Goal: Communication & Community: Answer question/provide support

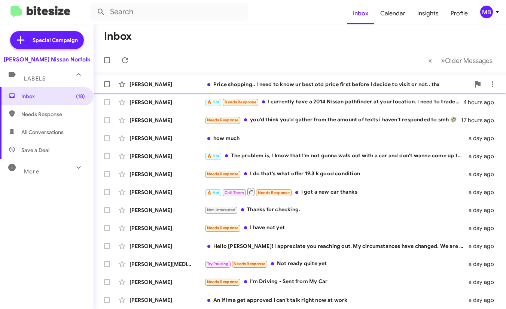
click at [255, 81] on div "Price shopping.. I need to know ur best otd price first before I decide to visi…" at bounding box center [337, 84] width 266 height 7
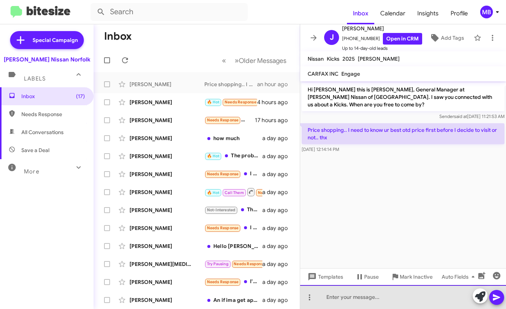
click at [346, 294] on div at bounding box center [403, 297] width 206 height 24
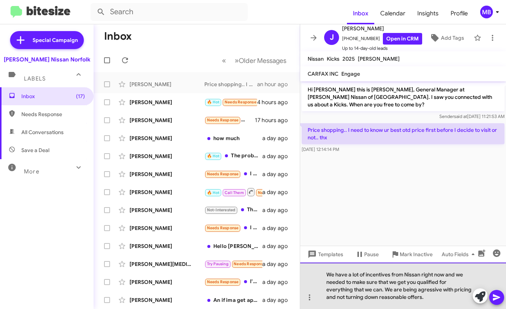
click at [422, 290] on div "We have a lot of incentives from Nissan right now and we needed to make sure th…" at bounding box center [403, 286] width 206 height 46
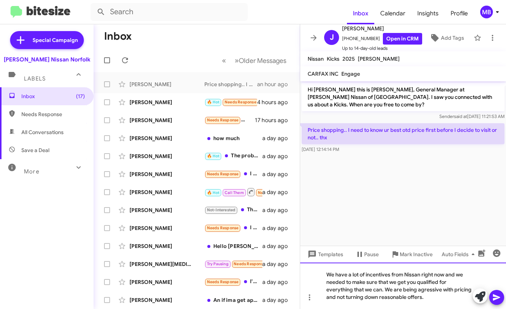
click at [0, 0] on lt-span "ag g ressive" at bounding box center [0, 0] width 0 height 0
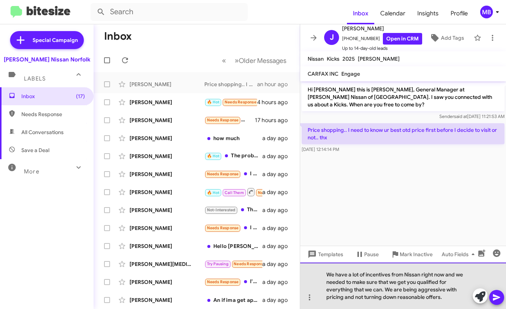
click at [410, 289] on div "We have a lot of incentives from Nissan right now and we needed to make sure th…" at bounding box center [403, 286] width 206 height 46
click at [449, 272] on div "We have a lot of incentives from Nissan right now and we needed to make sure th…" at bounding box center [403, 286] width 206 height 46
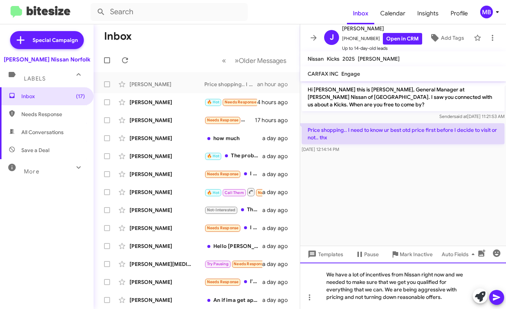
click at [0, 0] on lt-span ", and" at bounding box center [0, 0] width 0 height 0
click at [437, 305] on div "We have a lot of incentives from Nissan right now, and we needed to make sure t…" at bounding box center [403, 286] width 206 height 46
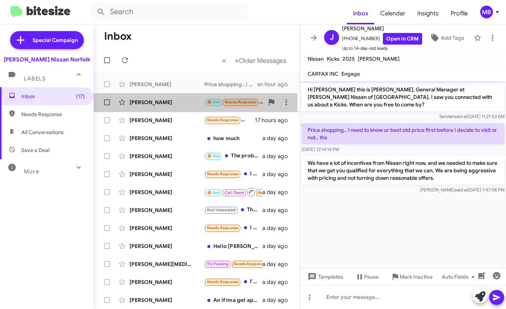
click at [196, 102] on div "[PERSON_NAME]" at bounding box center [167, 102] width 75 height 7
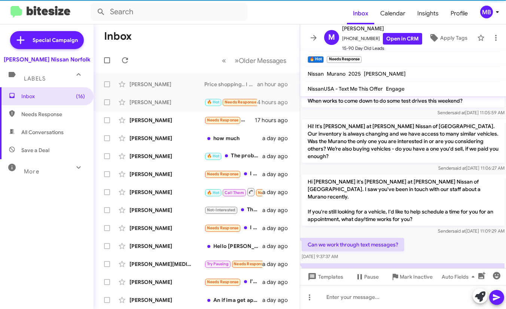
scroll to position [563, 0]
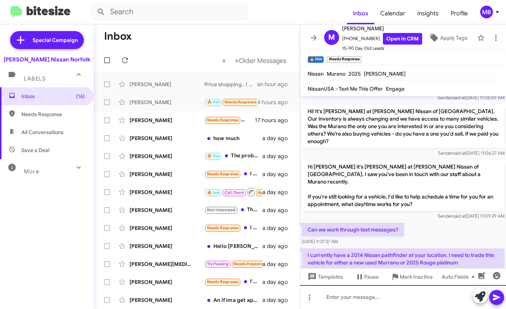
click at [377, 305] on div at bounding box center [403, 297] width 206 height 24
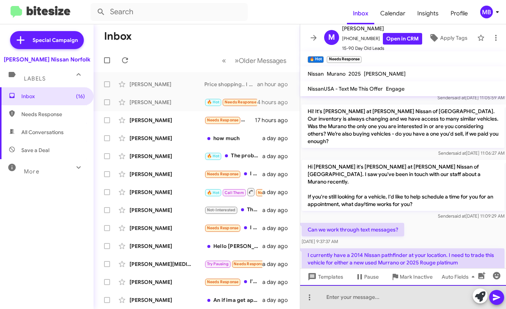
click at [376, 303] on div at bounding box center [403, 297] width 206 height 24
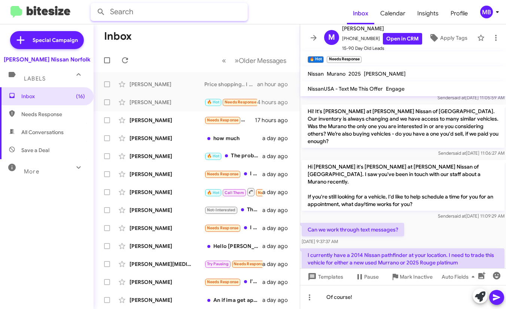
click at [223, 19] on input "text" at bounding box center [169, 12] width 157 height 18
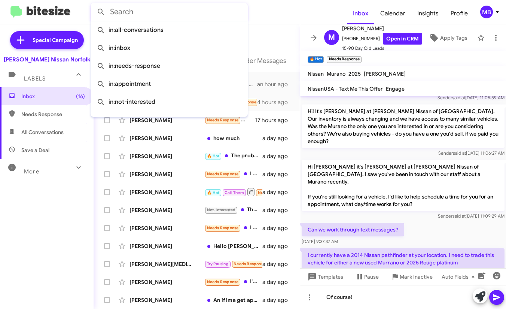
click at [296, 15] on form at bounding box center [219, 12] width 257 height 18
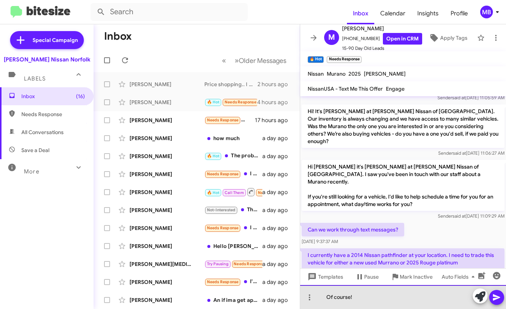
click at [413, 300] on div "Of course!" at bounding box center [403, 297] width 206 height 24
click at [446, 300] on div "Of course! Can you come in [DATE] or [DATE]" at bounding box center [403, 297] width 206 height 24
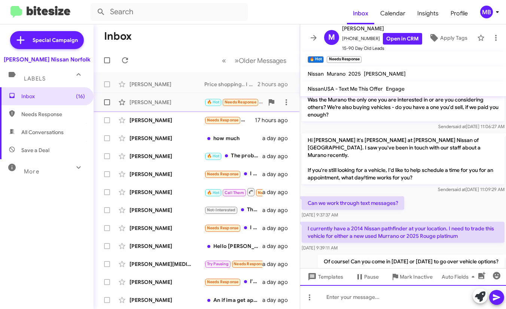
scroll to position [590, 0]
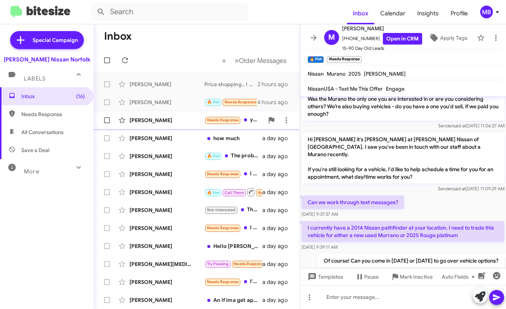
click at [190, 121] on div "[PERSON_NAME]" at bounding box center [167, 119] width 75 height 7
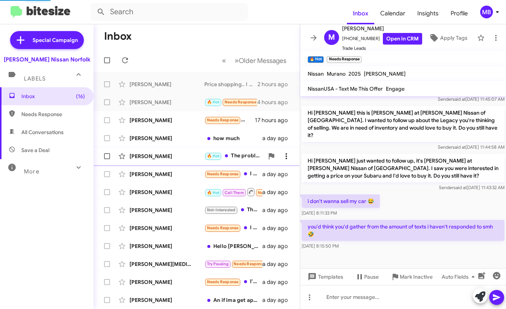
scroll to position [201, 0]
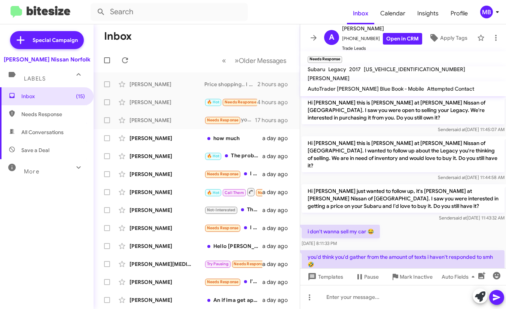
click at [427, 279] on div "Auto Fields" at bounding box center [466, 276] width 78 height 17
click at [405, 275] on span "Mark Inactive" at bounding box center [416, 276] width 33 height 13
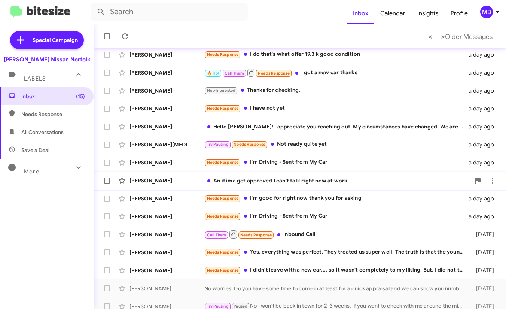
scroll to position [107, 0]
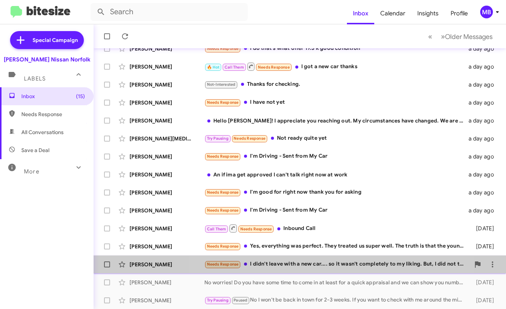
click at [304, 266] on div "Needs Response I didn't leave with a new car.... so it wasn't completely to my …" at bounding box center [337, 264] width 266 height 9
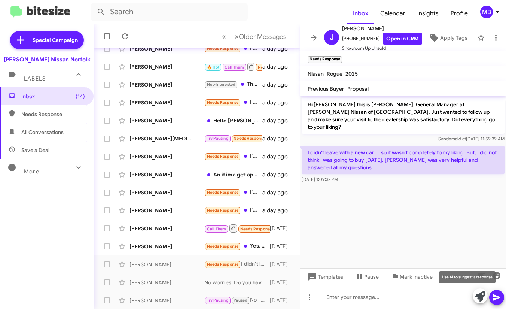
click at [480, 298] on icon at bounding box center [480, 296] width 10 height 10
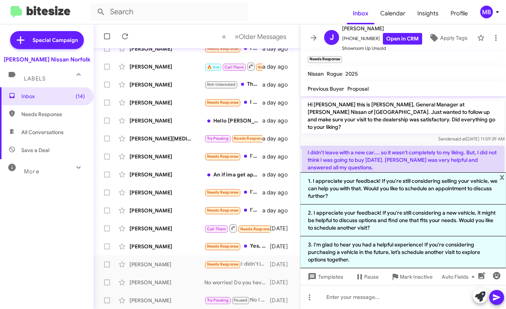
scroll to position [8, 0]
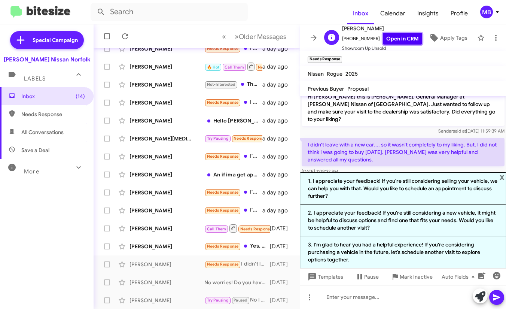
click at [394, 34] on link "Open in CRM" at bounding box center [402, 39] width 39 height 12
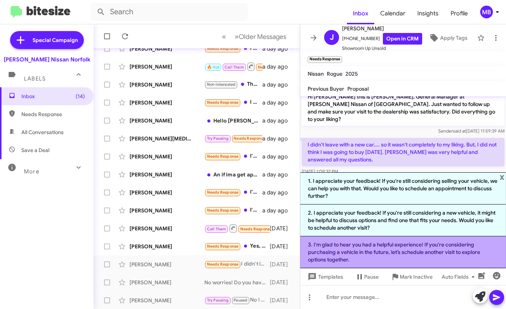
click at [367, 251] on li "3. I'm glad to hear you had a helpful experience! If you're considering purchas…" at bounding box center [403, 252] width 206 height 32
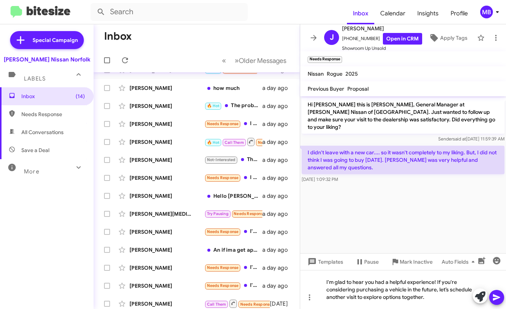
scroll to position [0, 0]
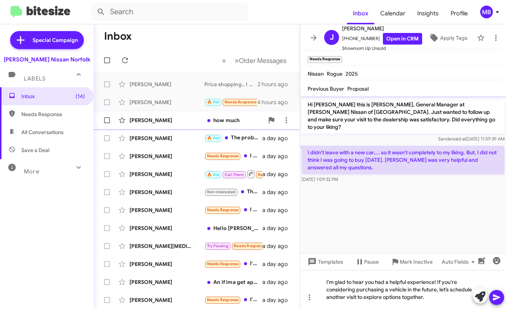
click at [210, 124] on div "[PERSON_NAME] how much a day ago" at bounding box center [197, 120] width 194 height 15
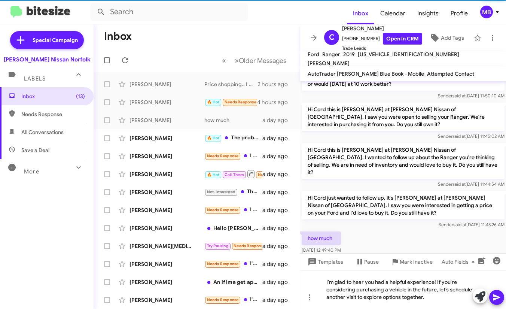
scroll to position [109, 0]
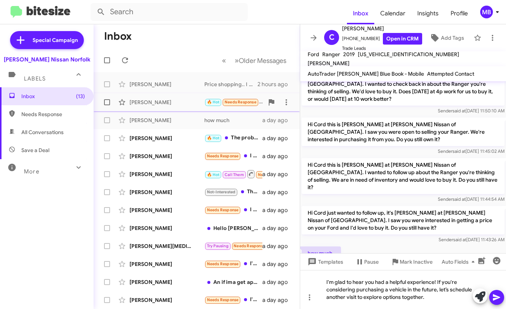
click at [215, 104] on span "🔥 Hot" at bounding box center [213, 102] width 13 height 5
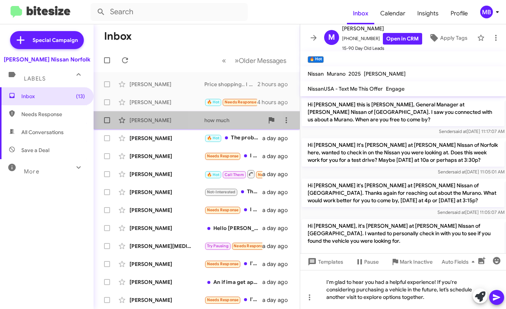
click at [213, 123] on div "how much" at bounding box center [234, 119] width 60 height 7
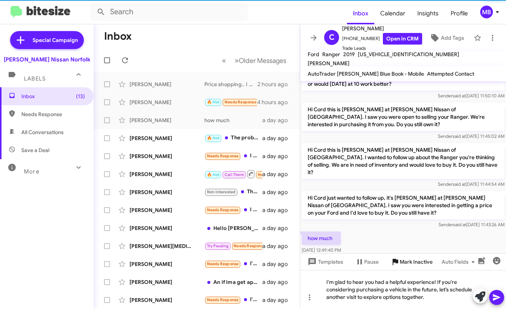
scroll to position [109, 0]
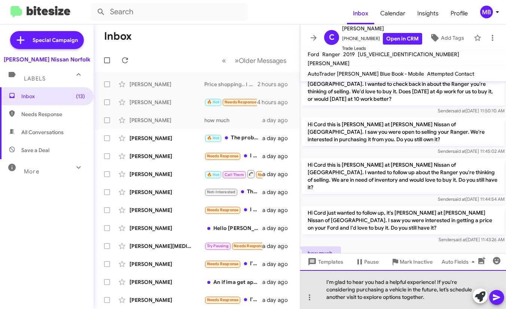
click at [409, 291] on div "I'm glad to hear you had a helpful experience! If you're considering purchasing…" at bounding box center [403, 289] width 206 height 39
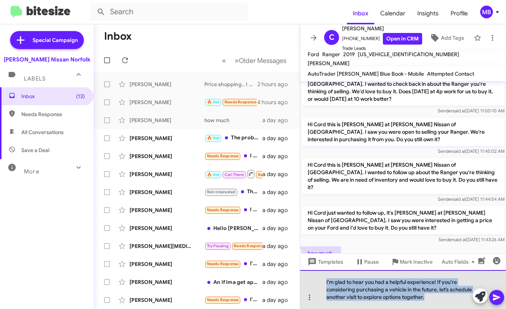
click at [409, 291] on div "I'm glad to hear you had a helpful experience! If you're considering purchasing…" at bounding box center [403, 289] width 206 height 39
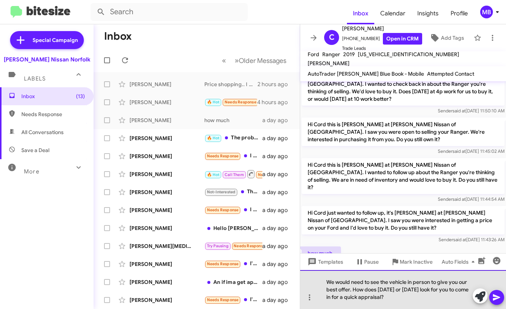
click at [384, 297] on div "We would need to see the vehicle in person to give you our best offer. How does…" at bounding box center [403, 289] width 206 height 39
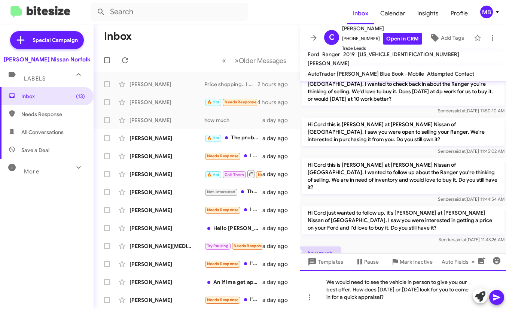
click at [396, 298] on div "We would need to see the vehicle in person to give you our best offer. How does…" at bounding box center [403, 289] width 206 height 39
click at [402, 296] on div "We would need to see the vehicle in person to give you our best offer. How does…" at bounding box center [403, 289] width 206 height 39
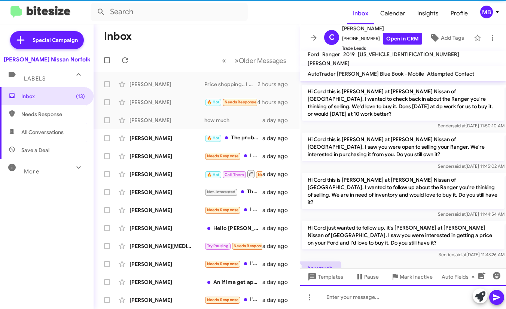
scroll to position [0, 0]
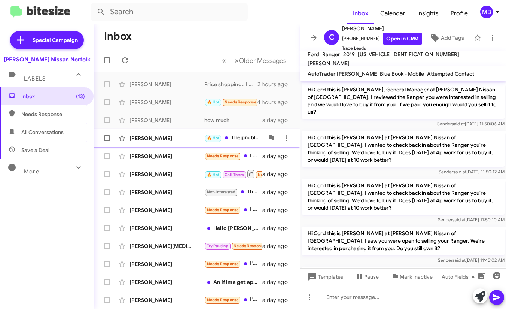
click at [242, 138] on div "🔥 Hot The problem is, I know that I'm not gonna walk out with a car and don't w…" at bounding box center [234, 138] width 60 height 9
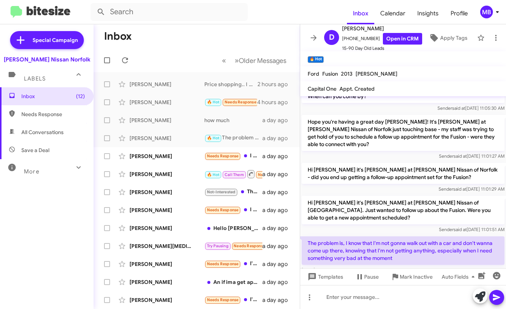
scroll to position [575, 0]
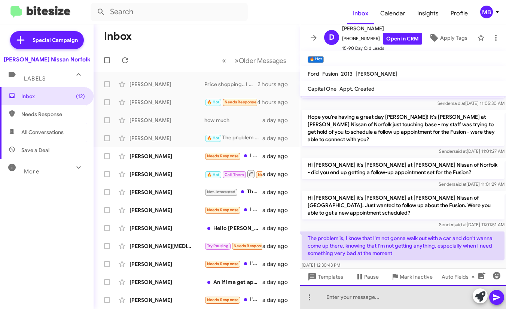
click at [353, 301] on div at bounding box center [403, 297] width 206 height 24
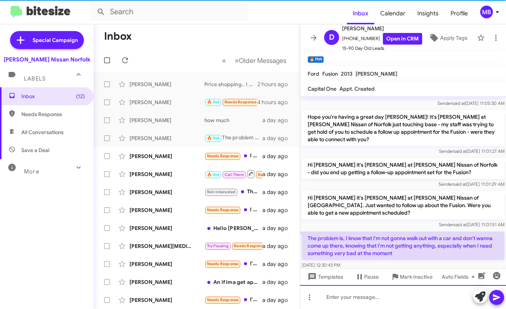
scroll to position [0, 0]
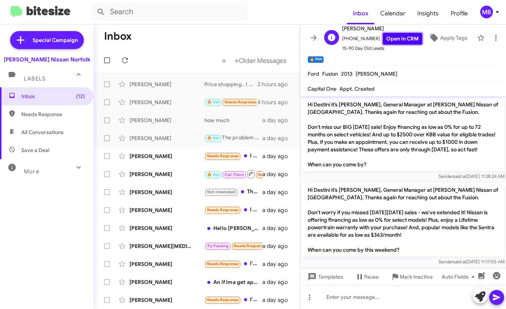
click at [394, 40] on link "Open in CRM" at bounding box center [402, 39] width 39 height 12
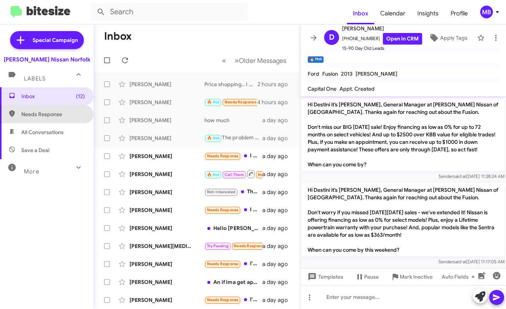
click at [57, 112] on span "Needs Response" at bounding box center [53, 113] width 64 height 7
type input "in:needs-response"
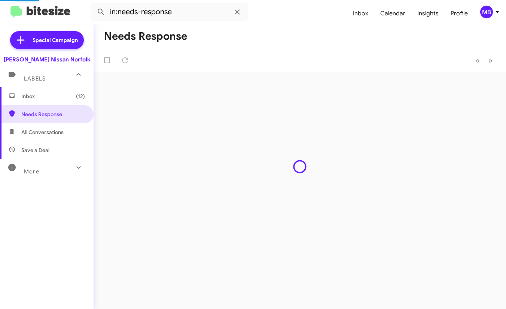
click at [59, 99] on span "Inbox (12)" at bounding box center [53, 96] width 64 height 7
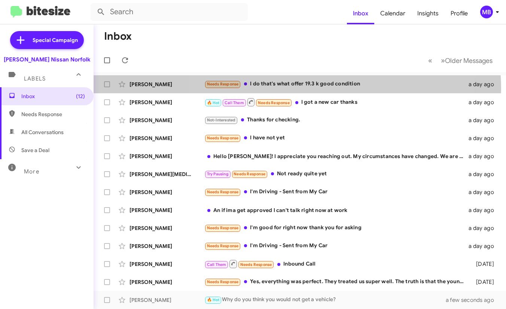
click at [297, 90] on div "[PERSON_NAME] Needs Response I do that's what offer 19.3 k good condition a day…" at bounding box center [300, 84] width 401 height 15
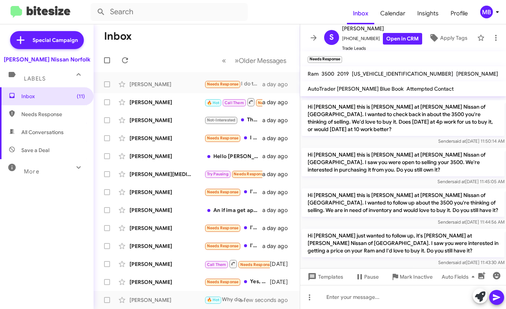
scroll to position [109, 0]
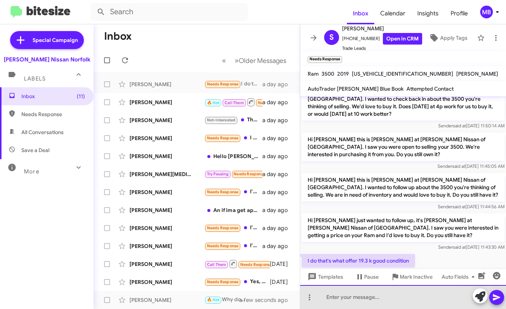
click at [339, 297] on div at bounding box center [403, 297] width 206 height 24
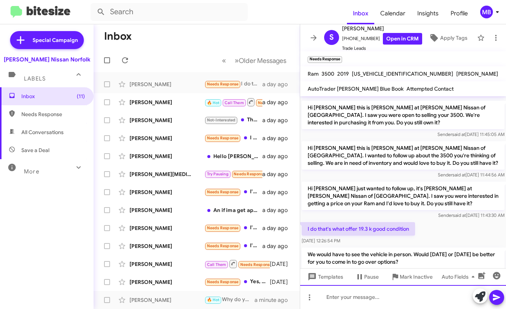
scroll to position [144, 0]
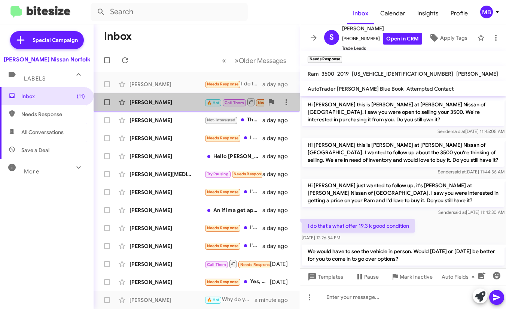
click at [199, 102] on div "[PERSON_NAME]" at bounding box center [167, 102] width 75 height 7
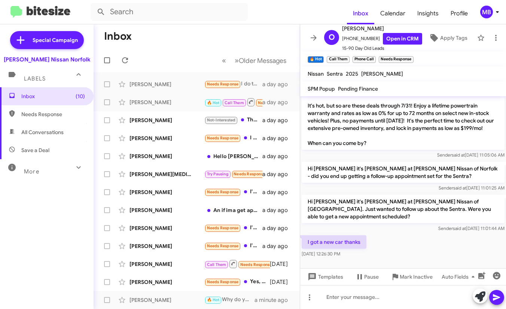
scroll to position [378, 0]
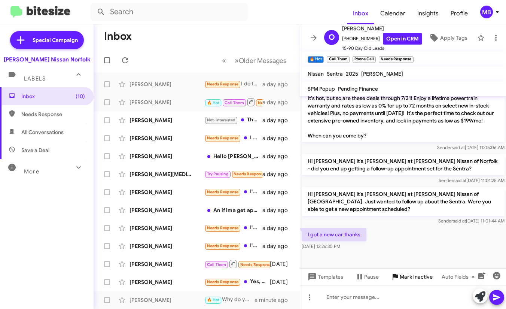
click at [403, 279] on span "Mark Inactive" at bounding box center [416, 276] width 33 height 13
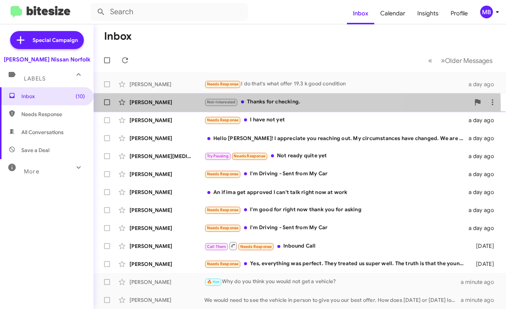
click at [263, 106] on div "[PERSON_NAME] Not-Interested Thanks for checking. a day ago" at bounding box center [300, 102] width 401 height 15
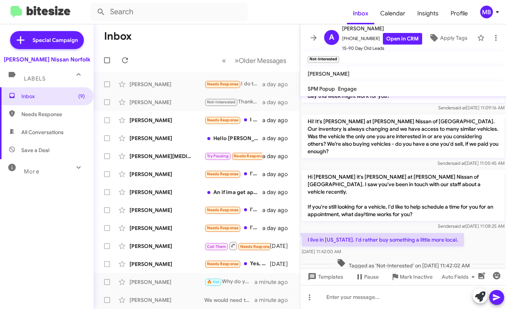
scroll to position [125, 0]
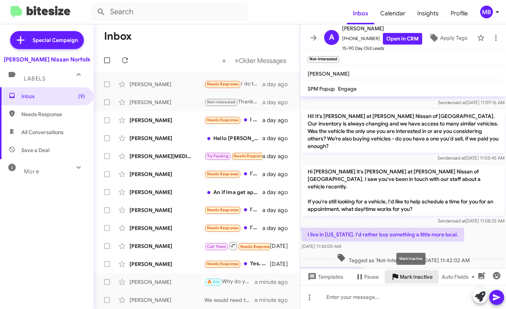
click at [421, 278] on span "Mark Inactive" at bounding box center [416, 276] width 33 height 13
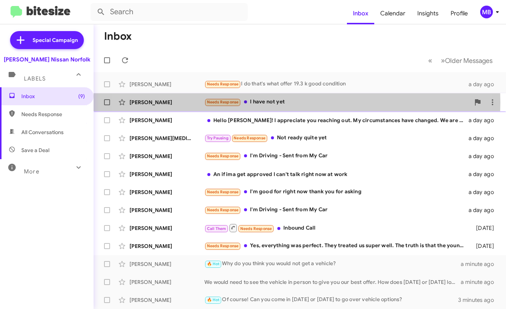
click at [258, 102] on div "Needs Response I have not yet" at bounding box center [337, 102] width 266 height 9
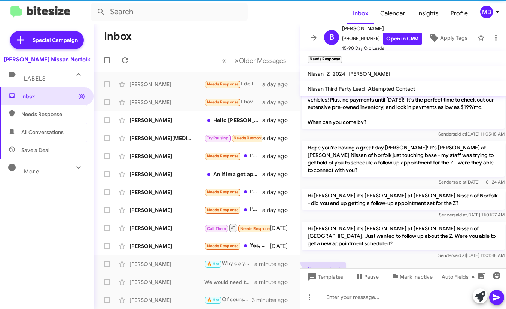
scroll to position [390, 0]
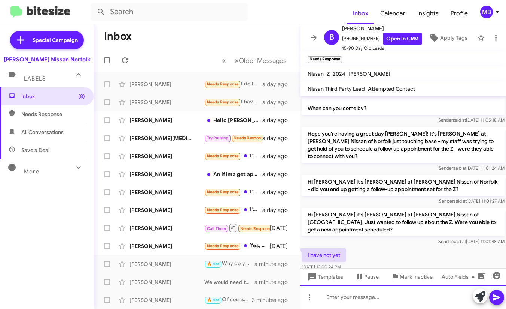
click at [342, 299] on div at bounding box center [403, 297] width 206 height 24
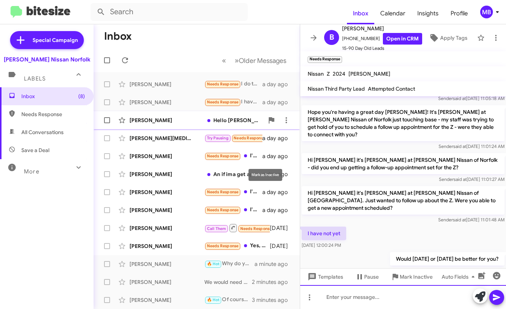
scroll to position [418, 0]
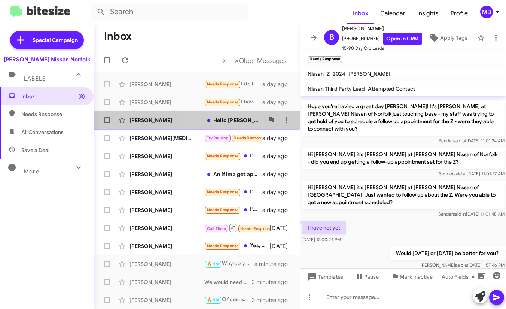
click at [212, 120] on div "Hello [PERSON_NAME]! I appreciate you reaching out. My circumstances have chang…" at bounding box center [234, 119] width 60 height 7
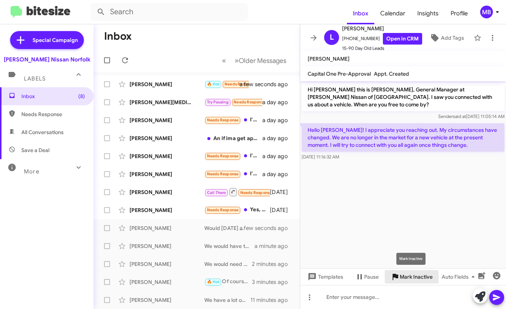
click at [399, 277] on icon at bounding box center [395, 276] width 9 height 9
